Goal: Find contact information: Find contact information

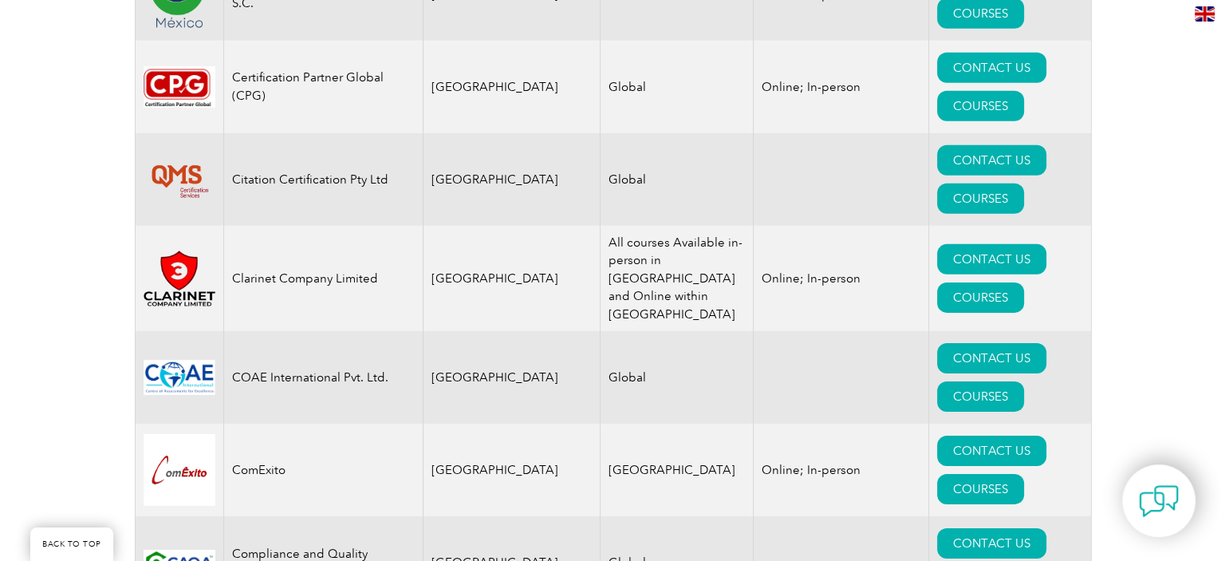
scroll to position [4995, 0]
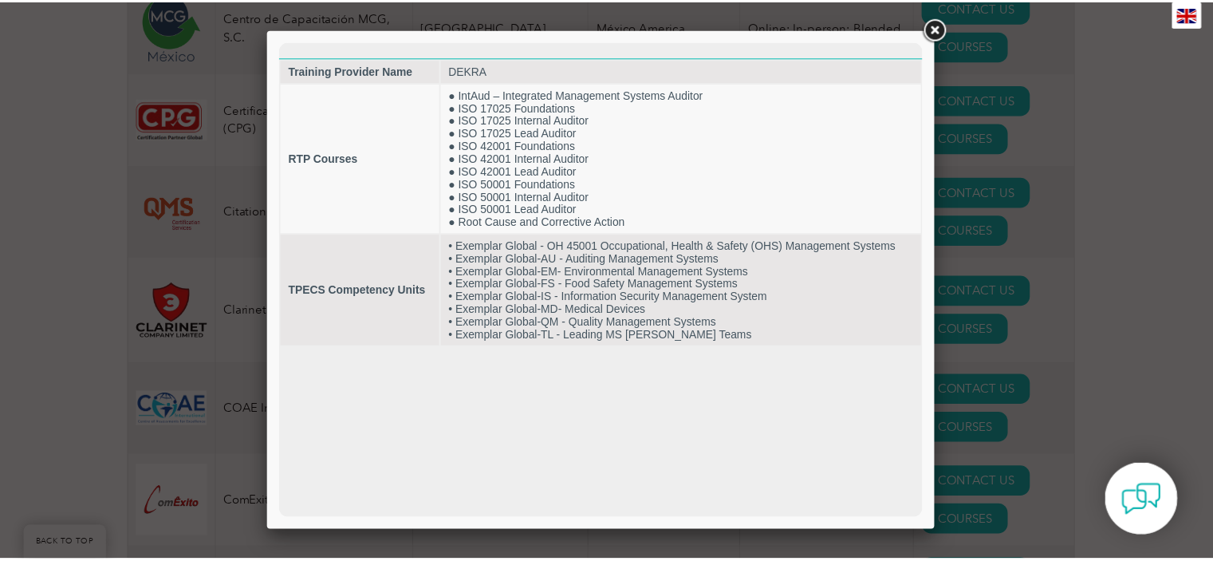
scroll to position [0, 0]
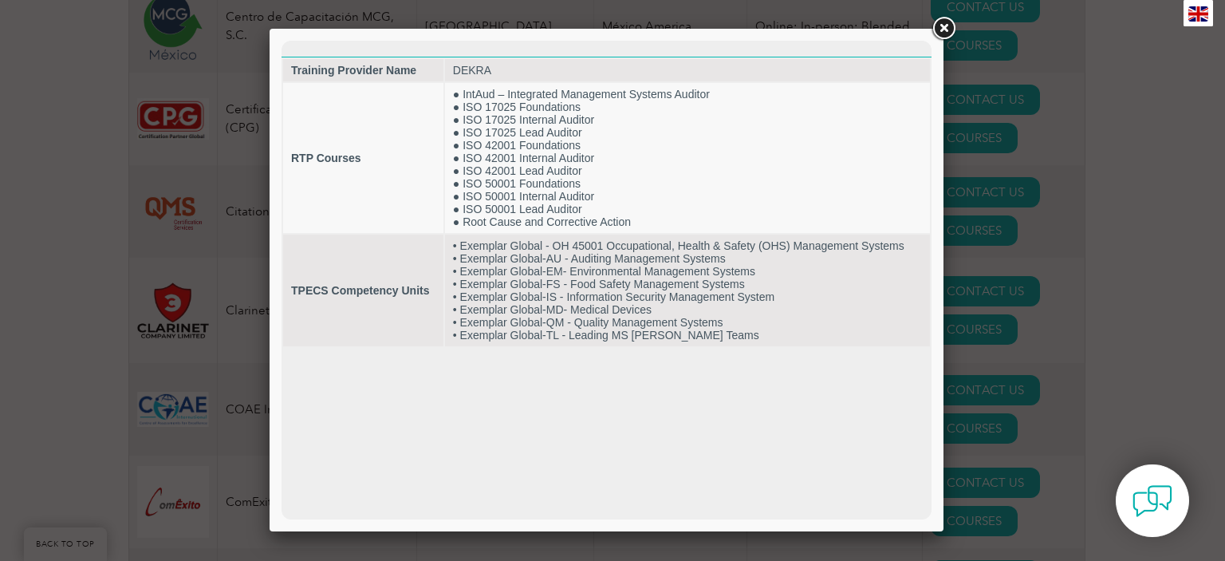
click at [941, 30] on link at bounding box center [943, 28] width 29 height 29
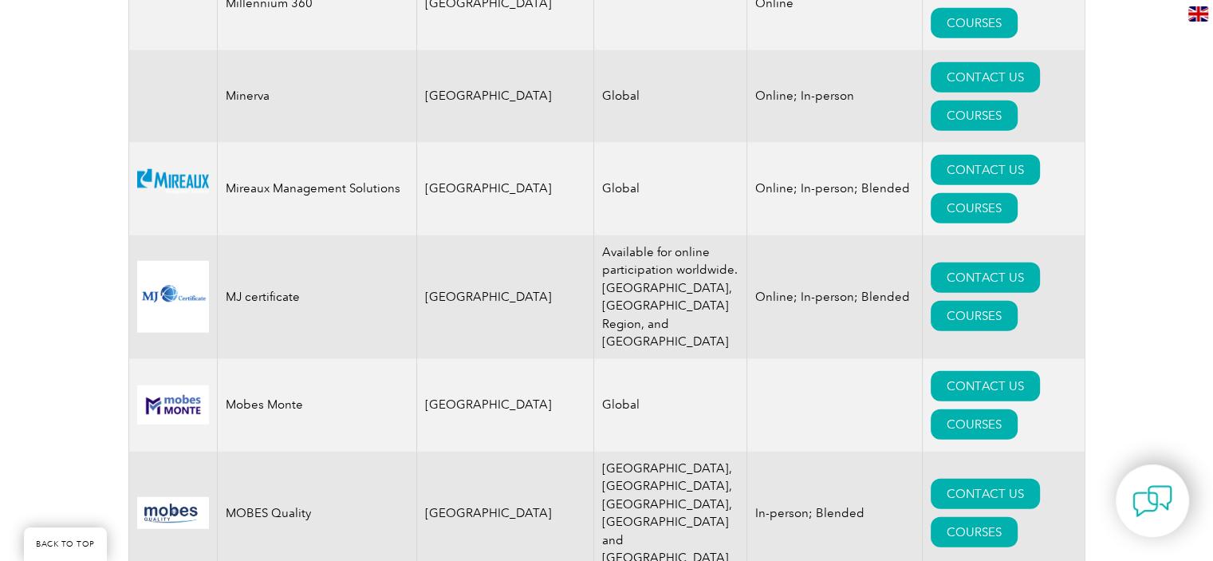
scroll to position [15276, 0]
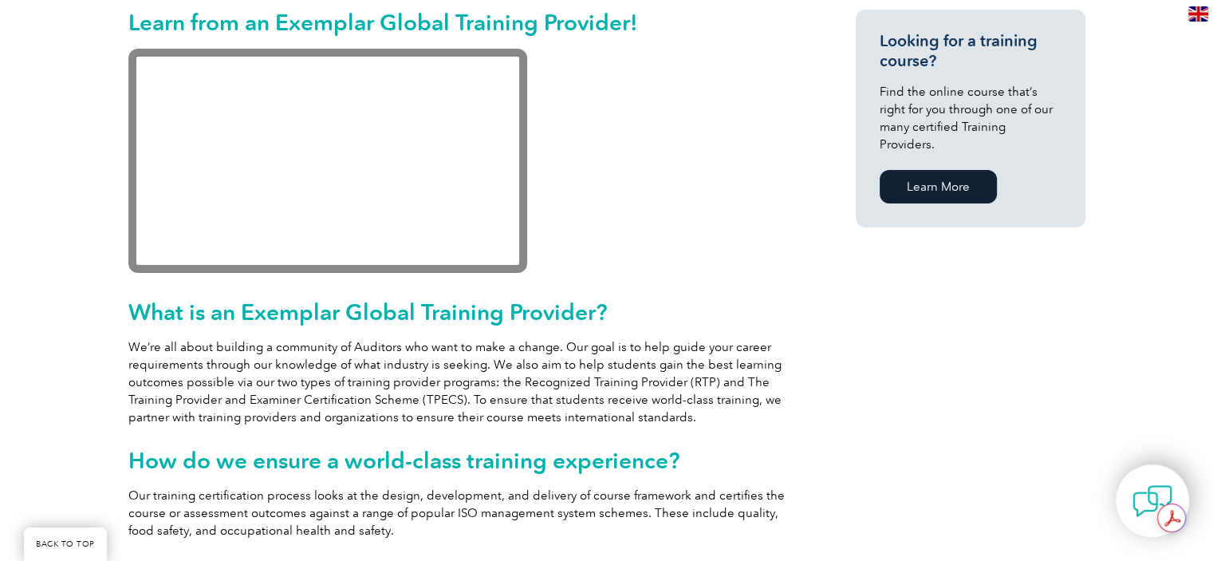
scroll to position [408, 0]
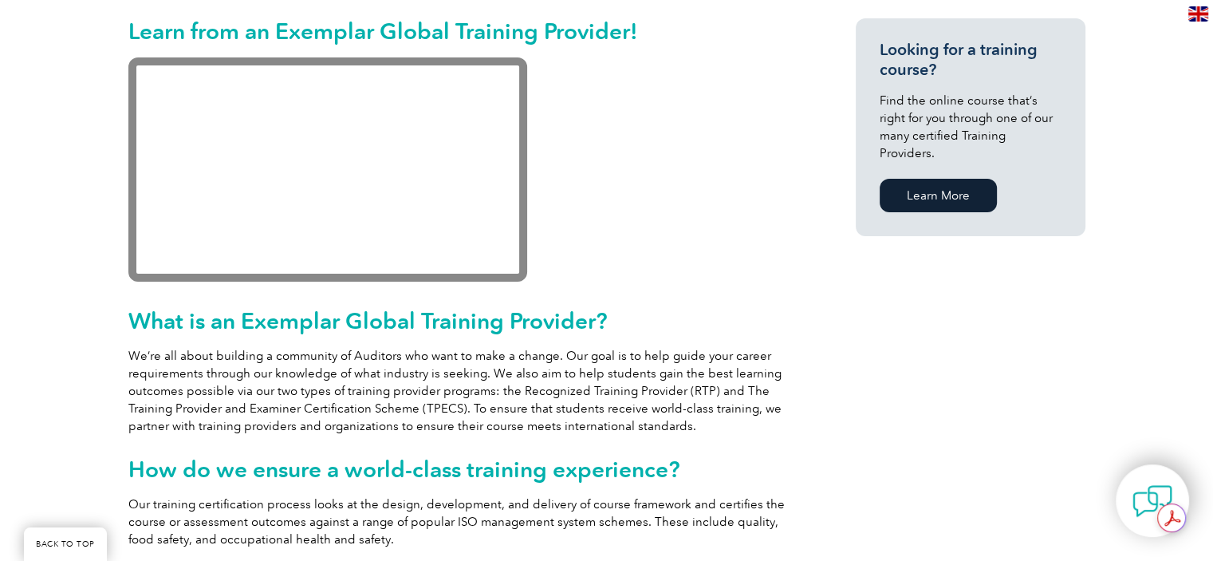
drag, startPoint x: 1212, startPoint y: 177, endPoint x: 1181, endPoint y: 51, distance: 129.8
click at [1181, 51] on div "Learn from an Exemplar Global Training Provider! What is an Exemplar Global Tra…" at bounding box center [606, 537] width 1213 height 1134
